Goal: Obtain resource: Download file/media

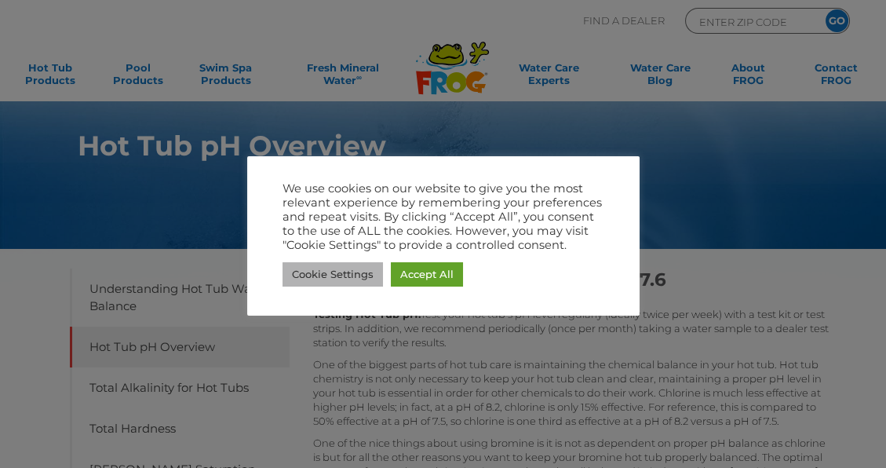
click at [322, 274] on link "Cookie Settings" at bounding box center [333, 274] width 100 height 24
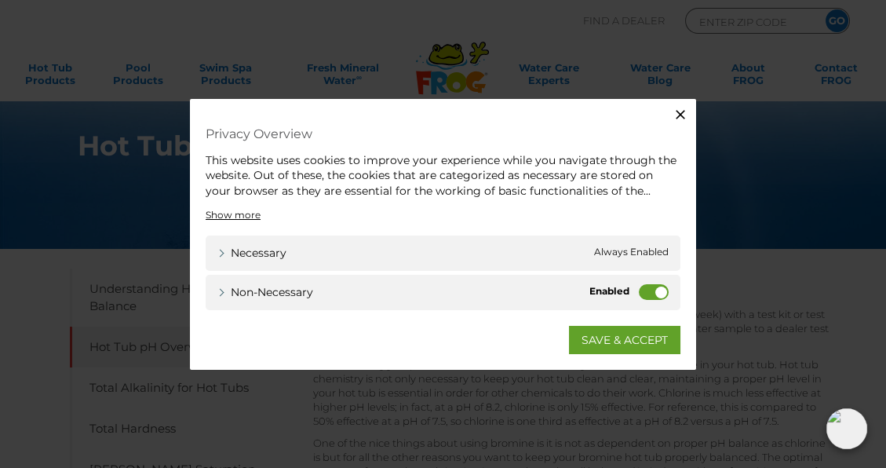
click at [656, 294] on label "Non-necessary" at bounding box center [654, 292] width 30 height 16
click at [0, 0] on input "Non-necessary" at bounding box center [0, 0] width 0 height 0
click at [630, 337] on link "SAVE & ACCEPT" at bounding box center [624, 340] width 111 height 28
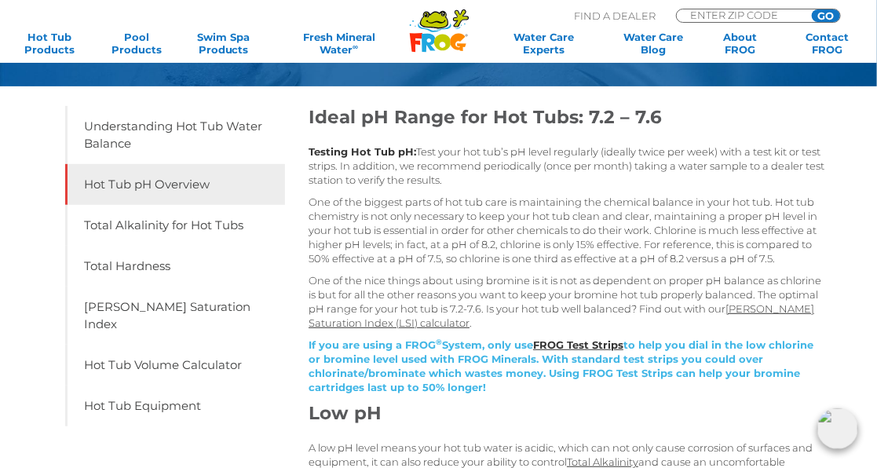
scroll to position [162, 0]
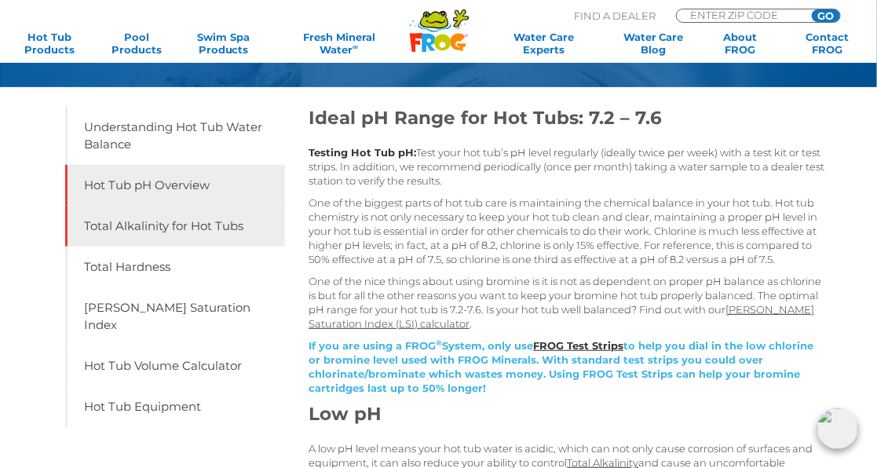
click at [203, 228] on link "Total Alkalinity for Hot Tubs" at bounding box center [175, 226] width 221 height 41
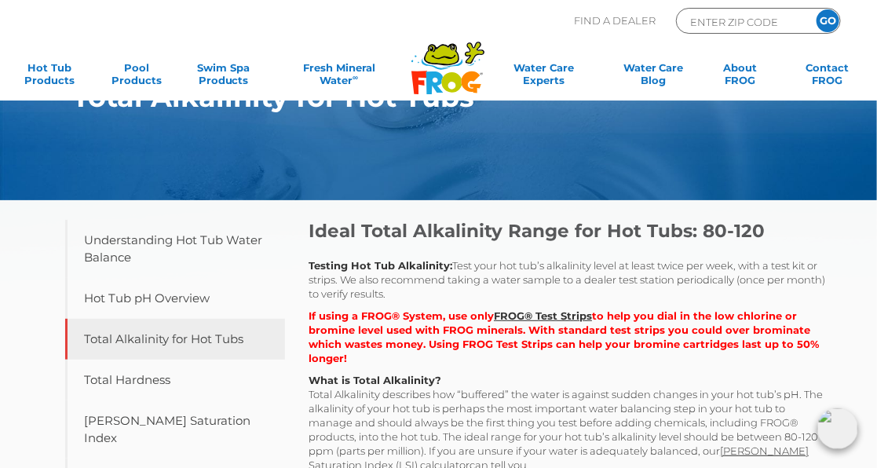
scroll to position [79, 0]
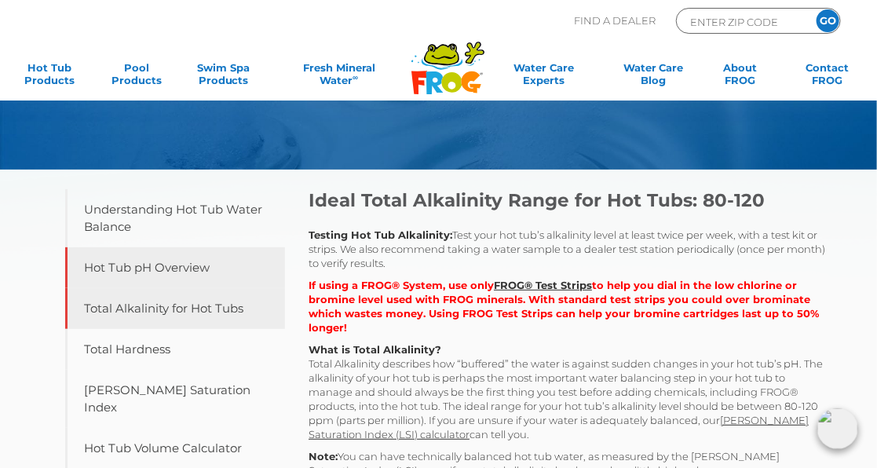
click at [192, 270] on link "Hot Tub pH Overview" at bounding box center [175, 267] width 221 height 41
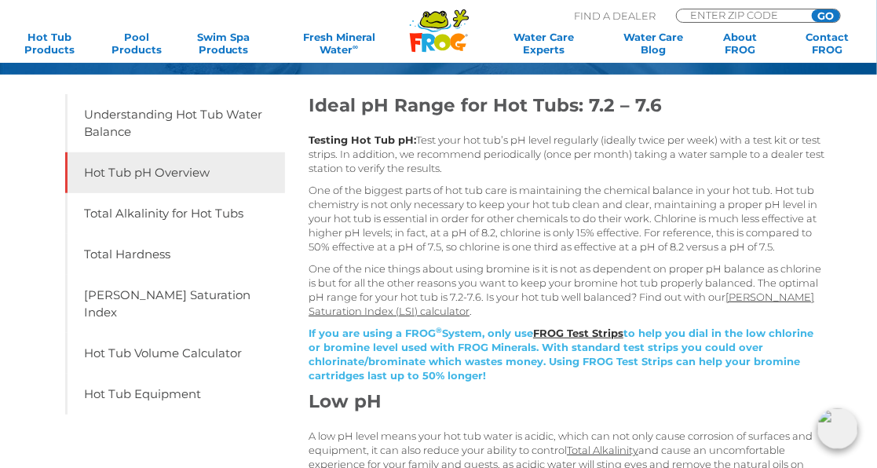
scroll to position [162, 0]
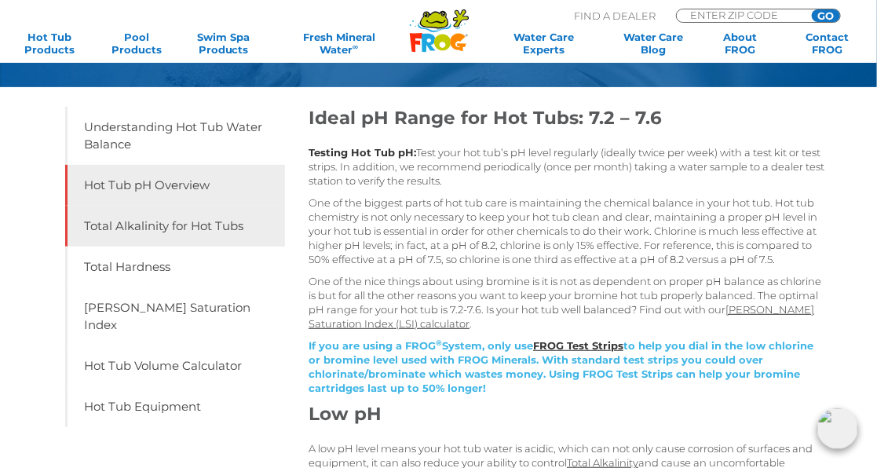
click at [217, 228] on link "Total Alkalinity for Hot Tubs" at bounding box center [175, 226] width 221 height 41
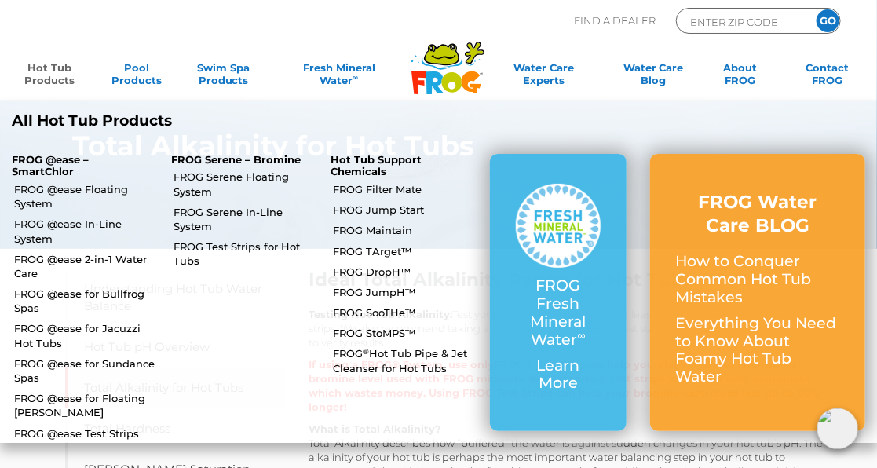
click at [55, 78] on link "Hot Tub Products" at bounding box center [50, 76] width 68 height 31
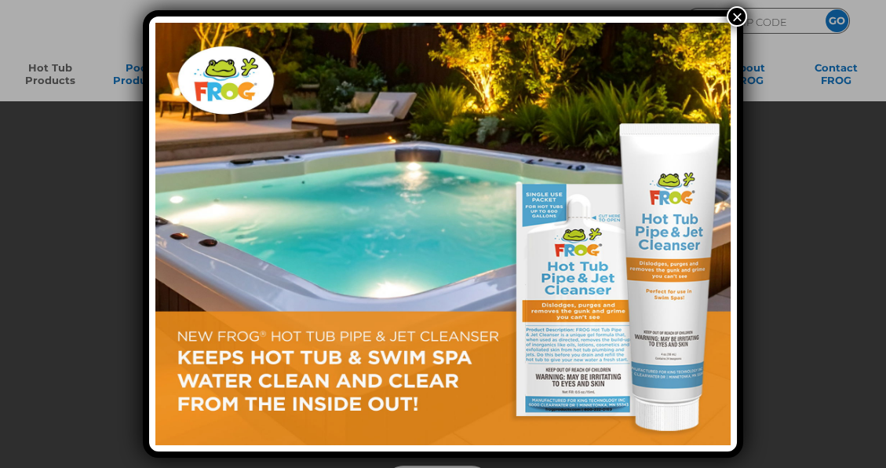
click at [736, 17] on button "×" at bounding box center [737, 16] width 20 height 20
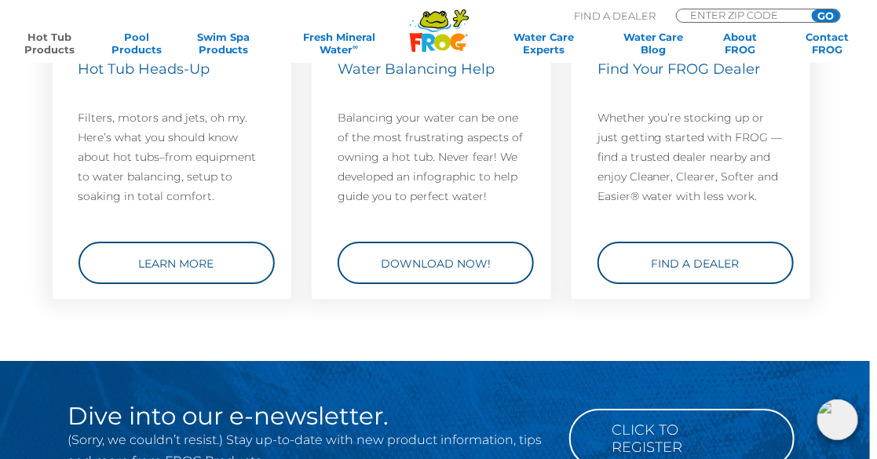
scroll to position [3965, 7]
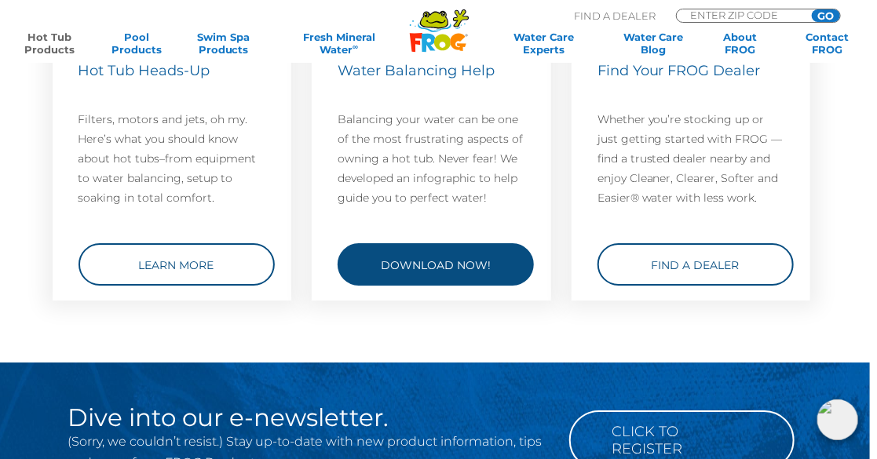
click at [395, 254] on link "Download Now!" at bounding box center [436, 264] width 196 height 42
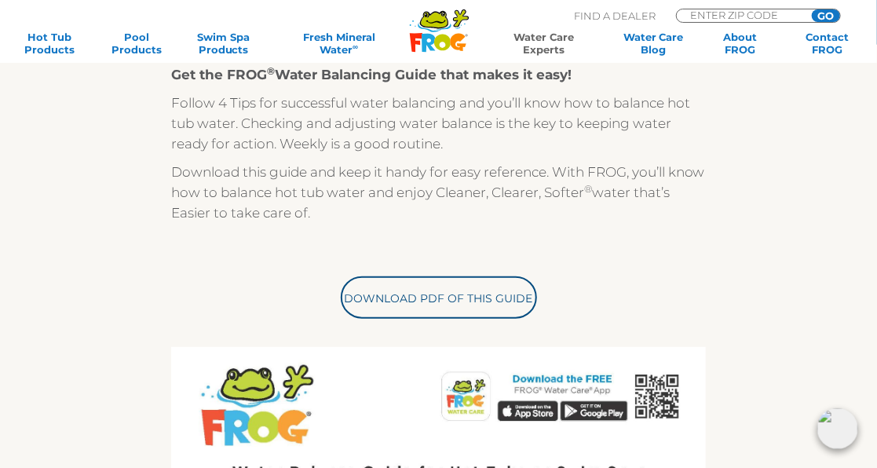
scroll to position [343, 0]
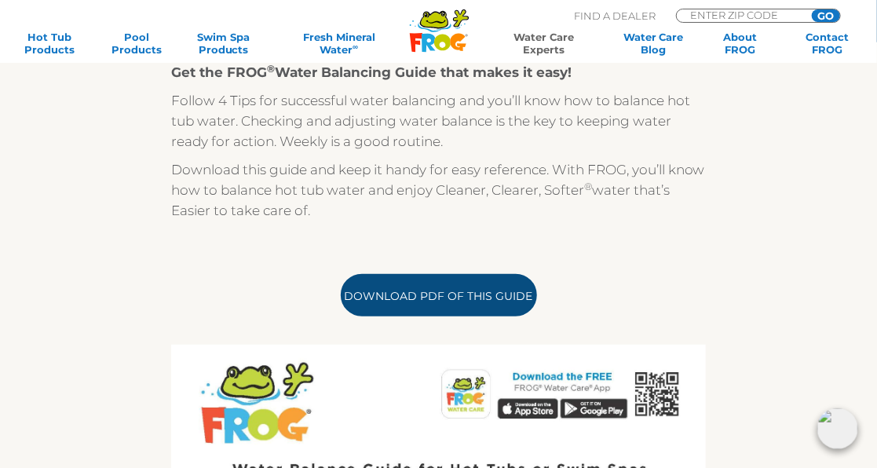
click at [424, 292] on link "Download PDF of this Guide" at bounding box center [439, 295] width 196 height 42
